Goal: Task Accomplishment & Management: Use online tool/utility

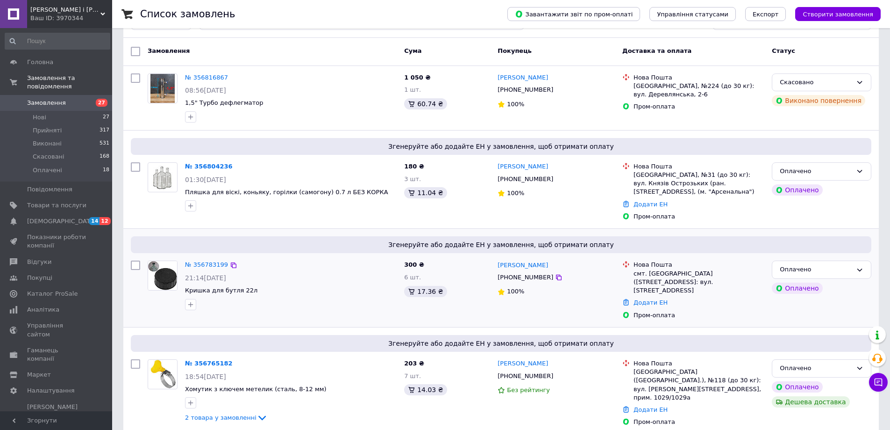
scroll to position [93, 0]
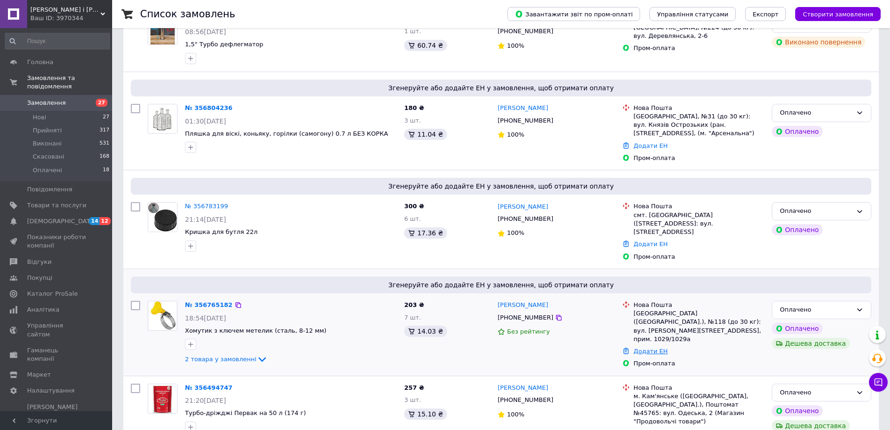
click at [651, 347] on link "Додати ЕН" at bounding box center [651, 350] width 34 height 7
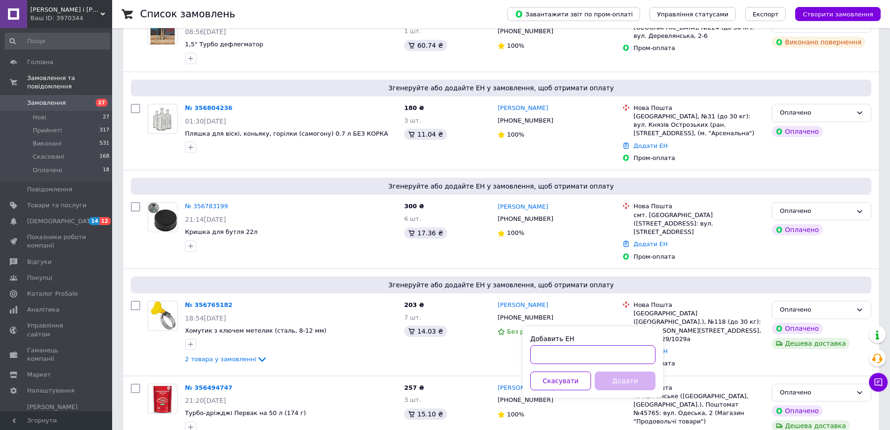
click at [565, 354] on input "Добавить ЕН" at bounding box center [592, 354] width 125 height 19
paste input "20451225333539"
type input "20451225333539"
click at [610, 382] on button "Додати" at bounding box center [625, 380] width 61 height 19
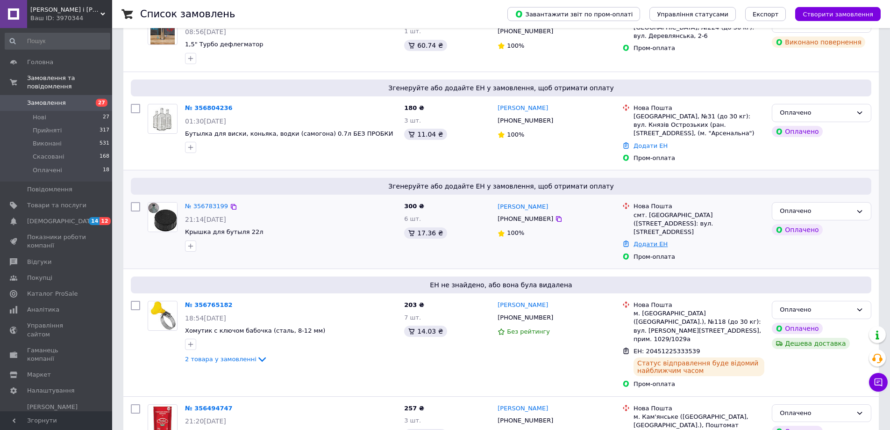
click at [649, 240] on link "Додати ЕН" at bounding box center [651, 243] width 34 height 7
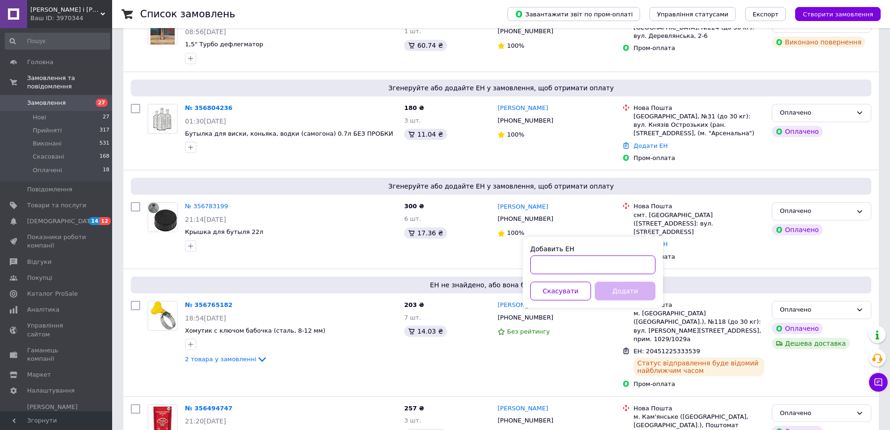
click at [613, 259] on input "Добавить ЕН" at bounding box center [592, 264] width 125 height 19
paste input "20451225336175"
type input "20451225336175"
click at [626, 293] on button "Додати" at bounding box center [625, 290] width 61 height 19
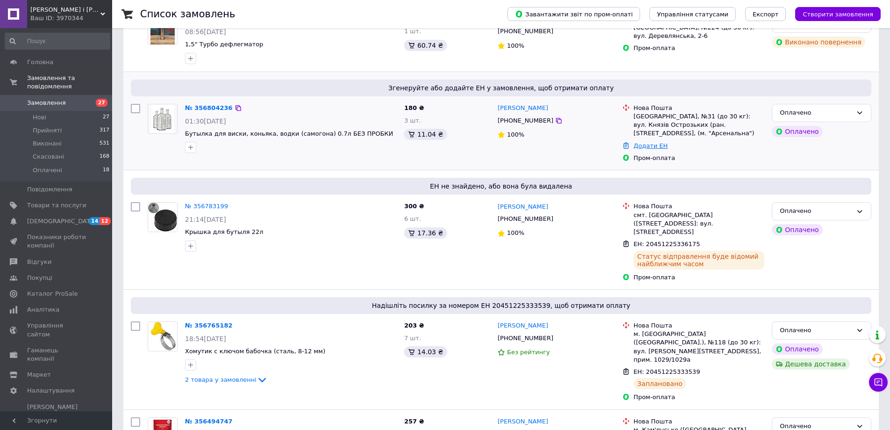
click at [648, 142] on link "Додати ЕН" at bounding box center [651, 145] width 34 height 7
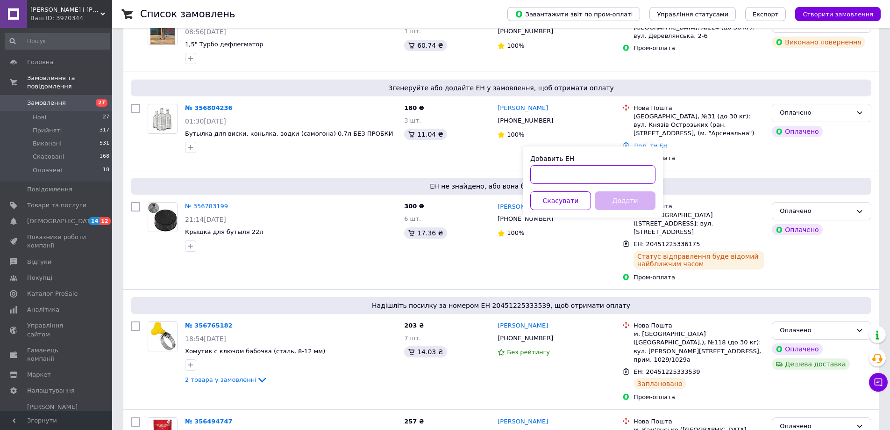
click at [627, 175] on input "Добавить ЕН" at bounding box center [592, 174] width 125 height 19
paste input "20451225338626"
type input "20451225338626"
click at [623, 196] on button "Додати" at bounding box center [625, 200] width 61 height 19
